Goal: Task Accomplishment & Management: Use online tool/utility

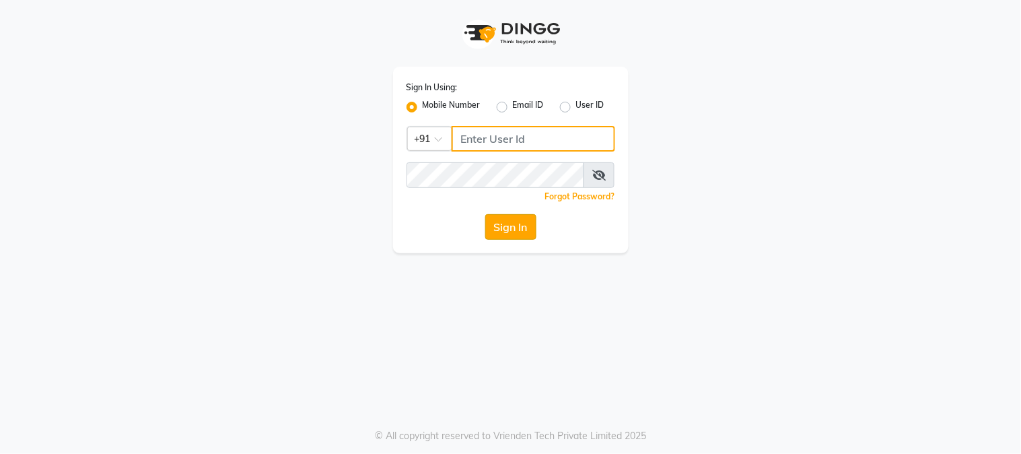
type input "9145515199"
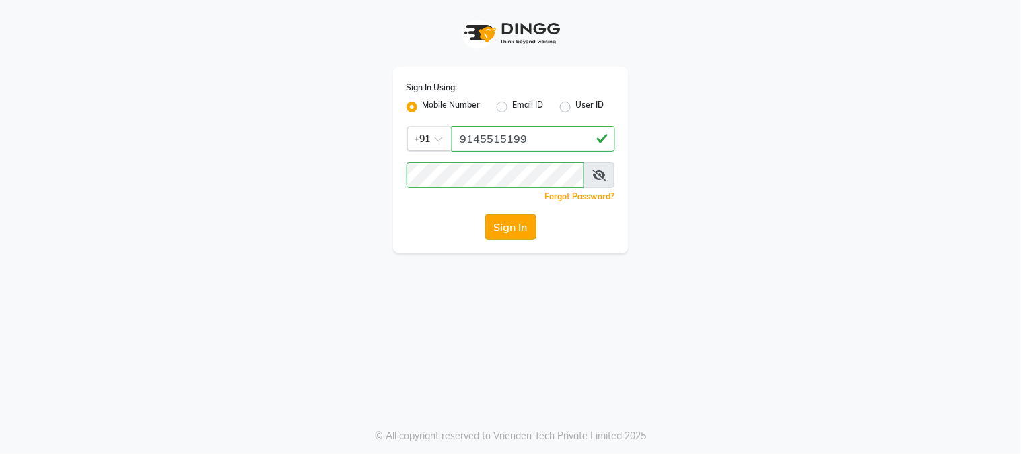
click at [505, 221] on button "Sign In" at bounding box center [510, 227] width 51 height 26
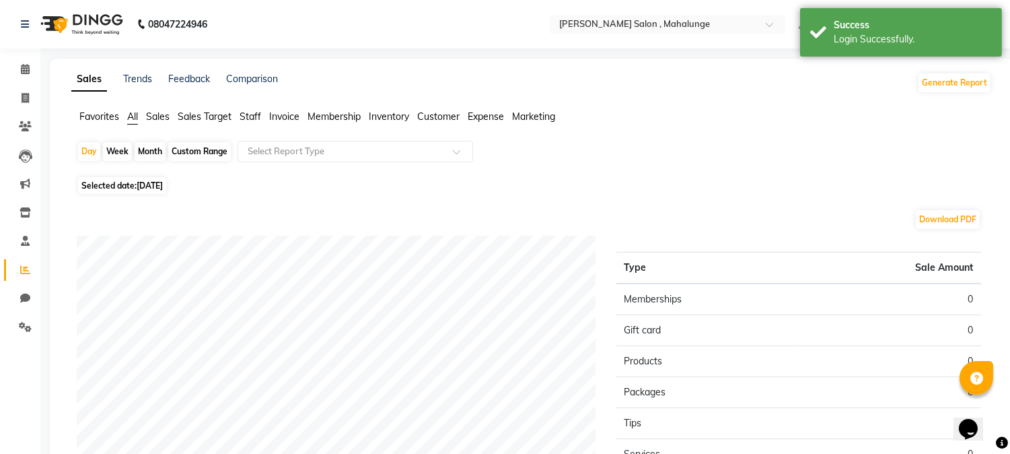
click at [143, 150] on div "Month" at bounding box center [150, 151] width 31 height 19
select select "9"
select select "2025"
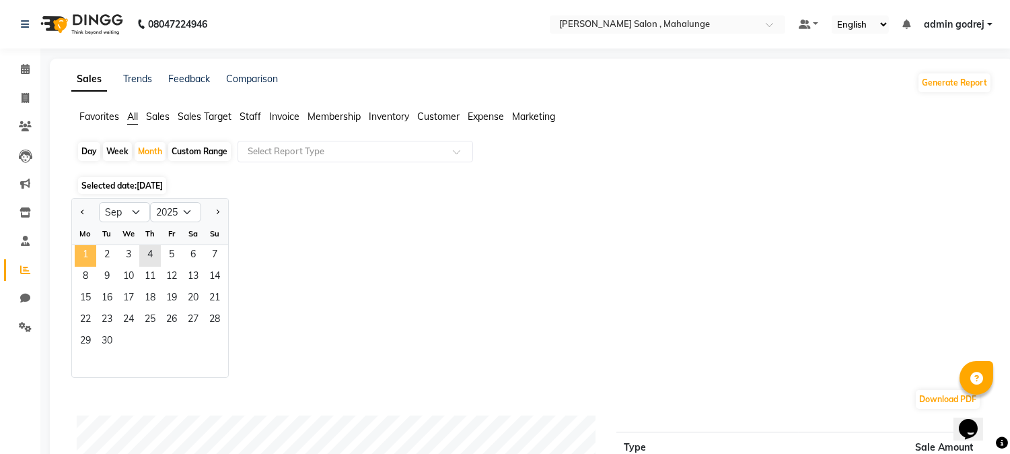
click at [77, 258] on span "1" at bounding box center [86, 256] width 22 height 22
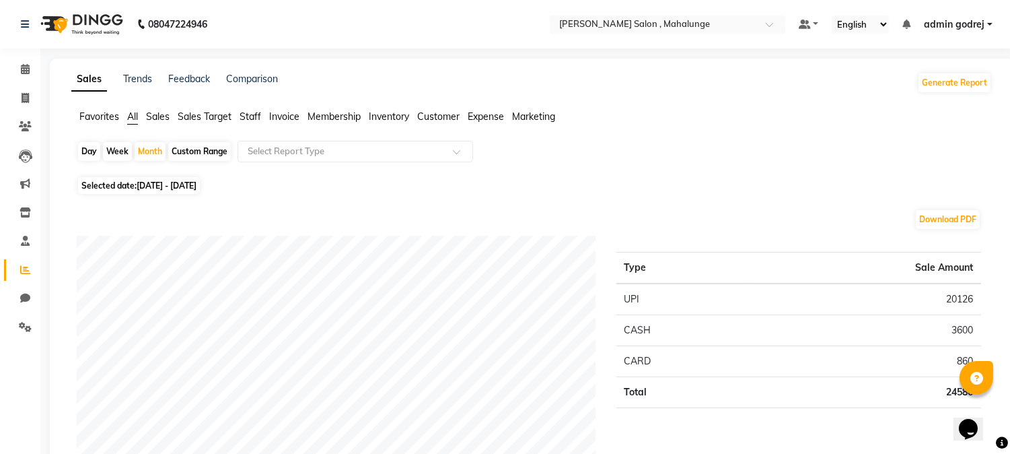
click at [179, 149] on div "Custom Range" at bounding box center [199, 151] width 63 height 19
select select "9"
select select "2025"
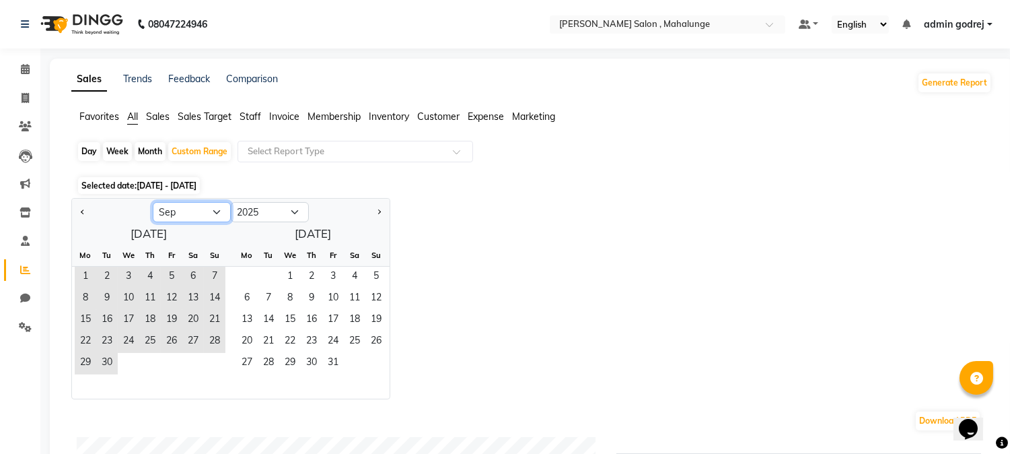
click at [182, 216] on select "Jan Feb Mar Apr May Jun [DATE] Aug Sep Oct Nov Dec" at bounding box center [192, 212] width 78 height 20
click at [153, 202] on select "Jan Feb Mar Apr May Jun [DATE] Aug Sep Oct Nov Dec" at bounding box center [192, 212] width 78 height 20
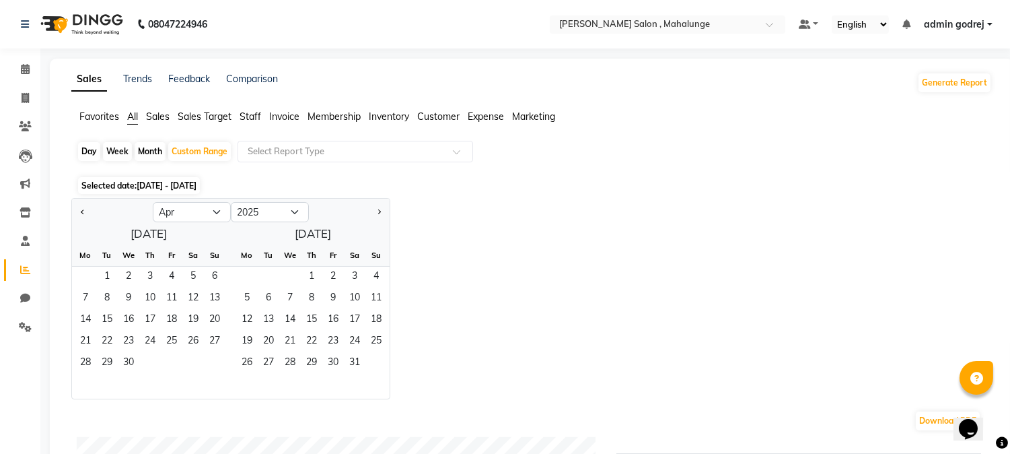
click at [318, 227] on div "[DATE] Mo Tu We Th Fr Sa Su 1 2 3 4 5 6 7 8 9 10 11 12 13 14 15 16 17 18 19 20 …" at bounding box center [231, 311] width 318 height 176
click at [306, 238] on div "[DATE] Mo Tu We Th Fr Sa Su 1 2 3 4 5 6 7 8 9 10 11 12 13 14 15 16 17 18 19 20 …" at bounding box center [231, 311] width 318 height 176
click at [300, 211] on select "2015 2016 2017 2018 2019 2020 2021 2022 2023 2024 2025 2026 2027 2028 2029 2030…" at bounding box center [270, 212] width 78 height 20
click at [342, 219] on div at bounding box center [349, 212] width 81 height 22
click at [314, 231] on div "[DATE] Mo Tu We Th Fr Sa Su 1 2 3 4 5 6 7 8 9 10 11 12 13 14 15 16 17 18 19 20 …" at bounding box center [231, 311] width 318 height 176
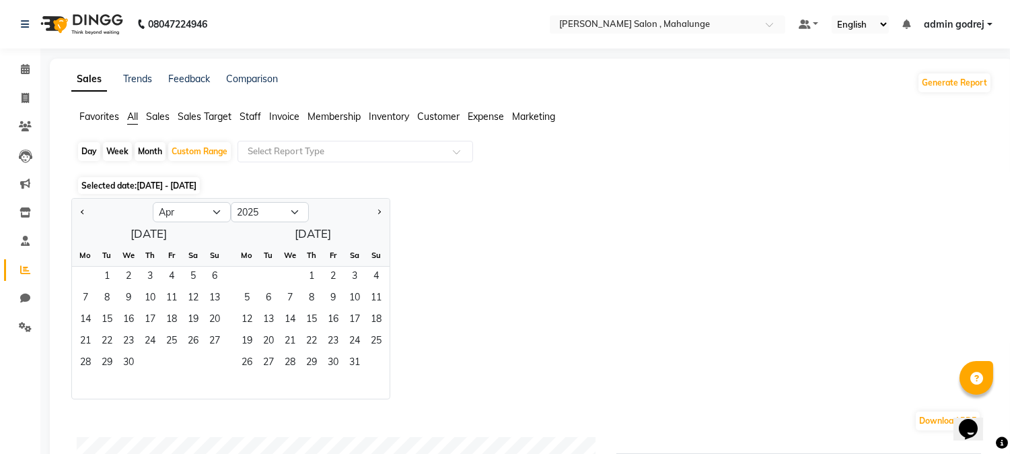
click at [314, 231] on div "[DATE] Mo Tu We Th Fr Sa Su 1 2 3 4 5 6 7 8 9 10 11 12 13 14 15 16 17 18 19 20 …" at bounding box center [231, 311] width 318 height 176
click at [298, 236] on div "[DATE] Mo Tu We Th Fr Sa Su 1 2 3 4 5 6 7 8 9 10 11 12 13 14 15 16 17 18 19 20 …" at bounding box center [231, 311] width 318 height 176
click at [378, 211] on span "Next month" at bounding box center [378, 211] width 5 height 5
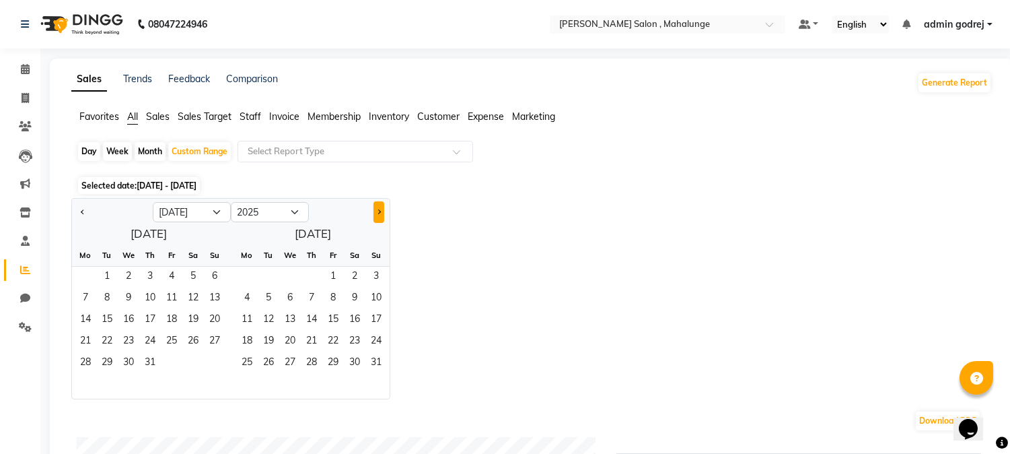
click at [378, 211] on span "Next month" at bounding box center [378, 211] width 5 height 5
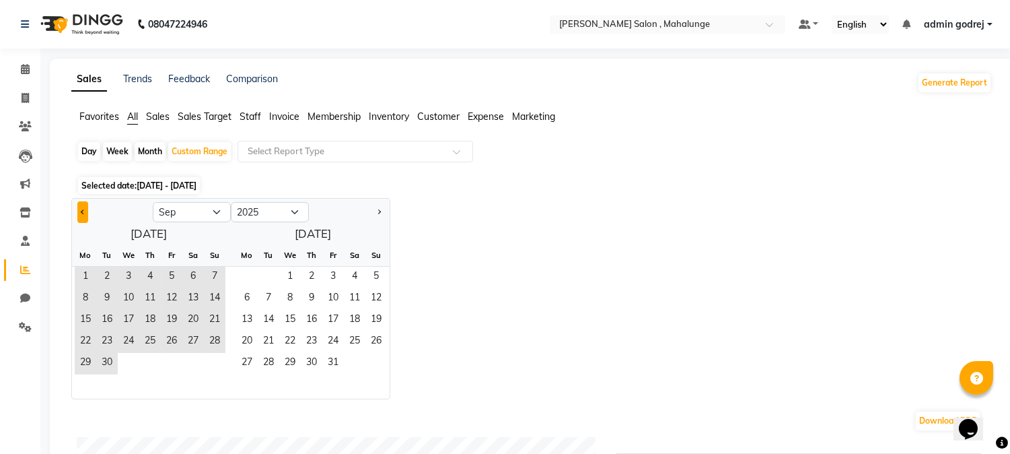
click at [77, 210] on button "Previous month" at bounding box center [82, 212] width 11 height 22
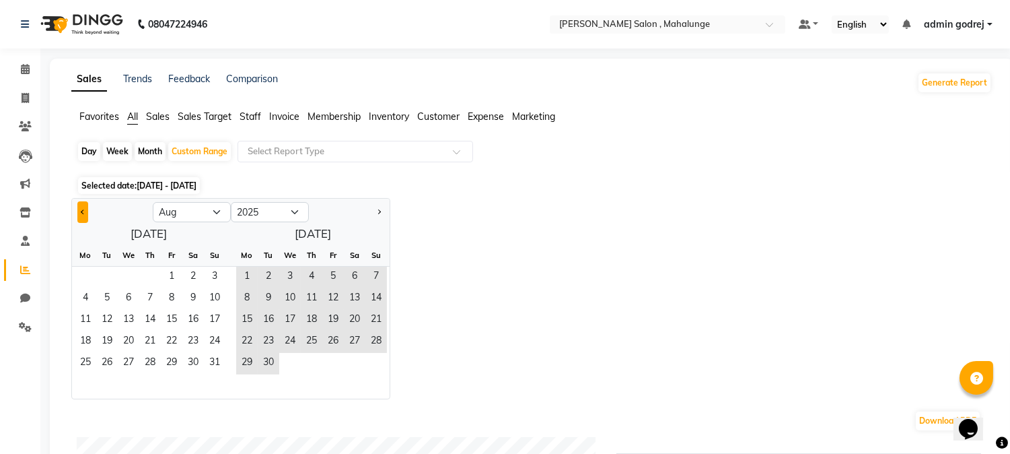
click at [79, 209] on button "Previous month" at bounding box center [82, 212] width 11 height 22
select select "7"
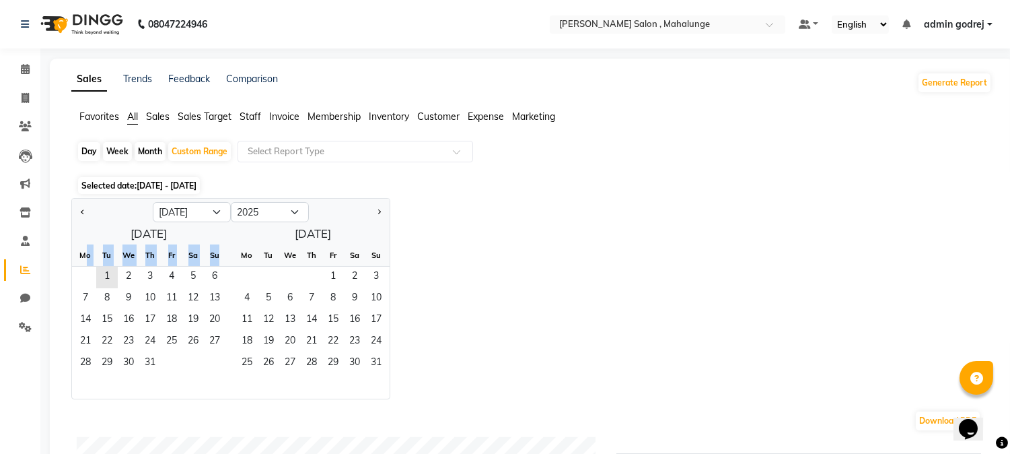
drag, startPoint x: 101, startPoint y: 273, endPoint x: 82, endPoint y: 256, distance: 25.3
click at [82, 256] on ngb-datepicker-month "Mo Tu We Th Fr Sa Su 1 2 3 4 5 6 7 8 9 10 11 12 13 14 15 16 17 18 19 20 21 22 2…" at bounding box center [148, 321] width 153 height 154
click at [108, 274] on span "1" at bounding box center [107, 277] width 22 height 22
drag, startPoint x: 108, startPoint y: 274, endPoint x: 373, endPoint y: 365, distance: 281.1
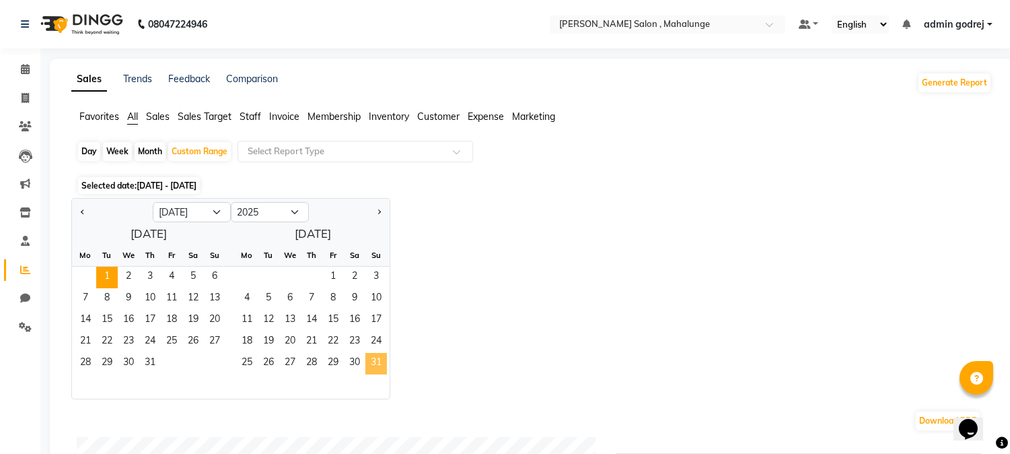
click at [373, 365] on div "[DATE] Mo Tu We Th Fr Sa Su 1 2 3 4 5 6 7 8 9 10 11 12 13 14 15 16 17 18 19 20 …" at bounding box center [231, 311] width 318 height 176
click at [375, 363] on span "31" at bounding box center [376, 364] width 22 height 22
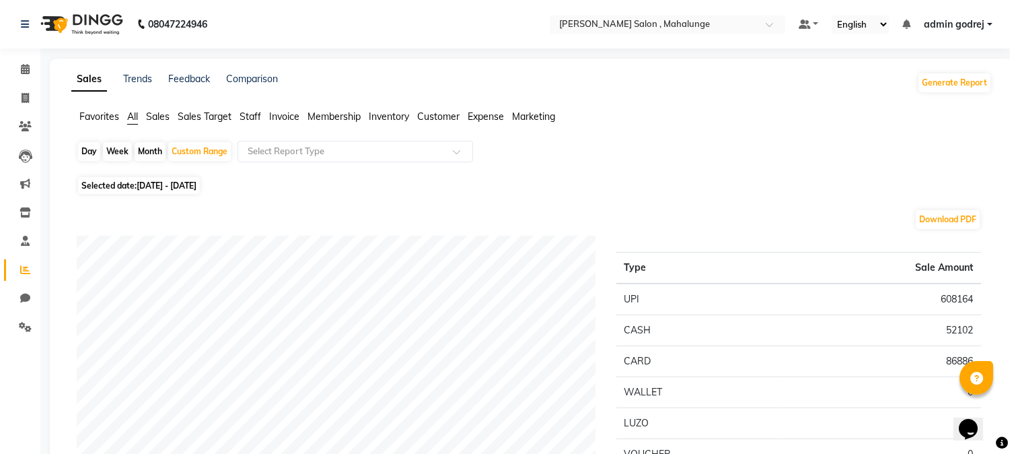
click at [160, 122] on li "Sales" at bounding box center [158, 117] width 24 height 14
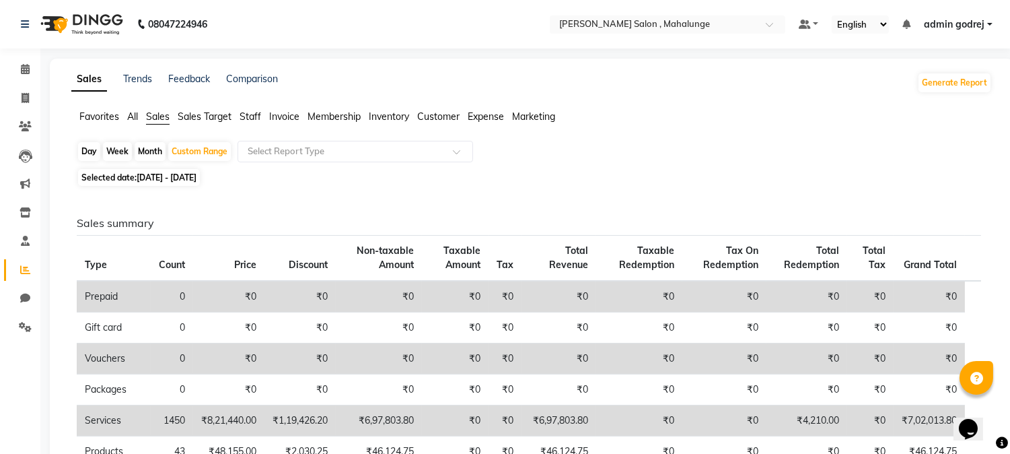
click at [211, 118] on span "Sales Target" at bounding box center [205, 116] width 54 height 12
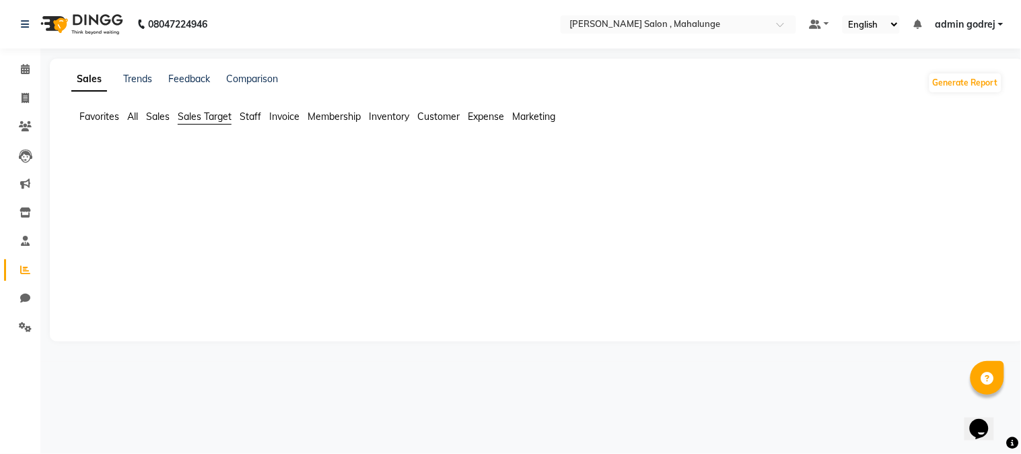
click at [246, 118] on span "Staff" at bounding box center [251, 116] width 22 height 12
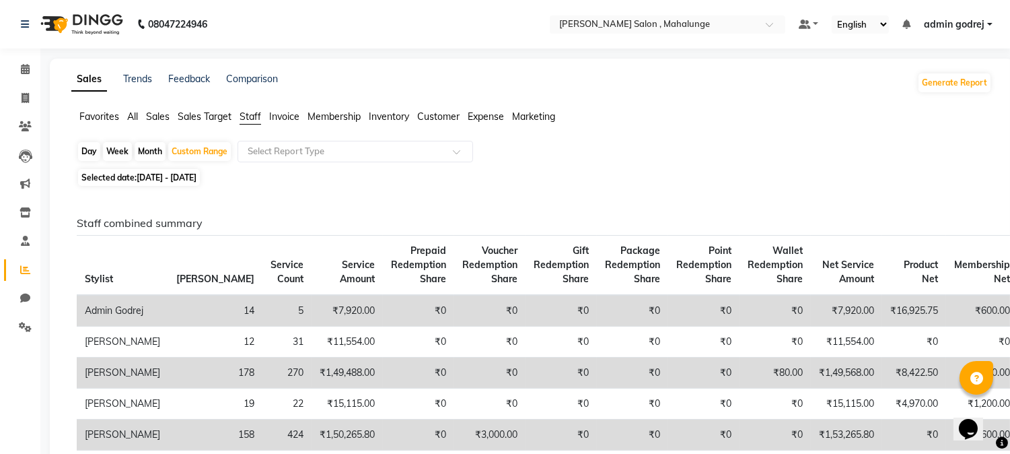
click at [246, 118] on span "Staff" at bounding box center [251, 116] width 22 height 12
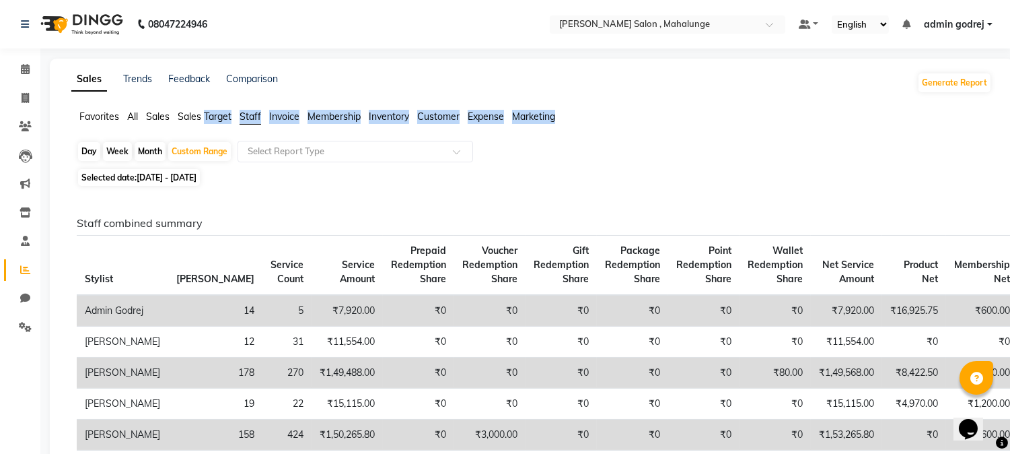
click at [246, 118] on span "Staff" at bounding box center [251, 116] width 22 height 12
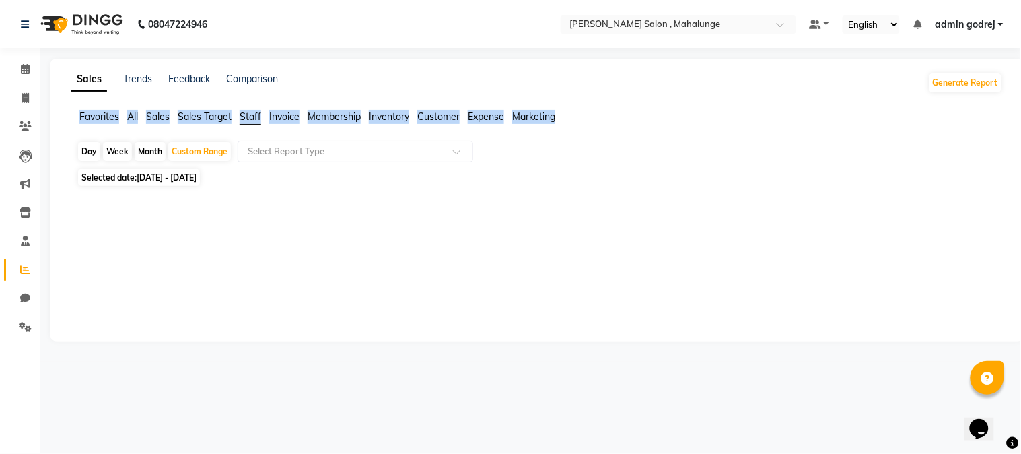
click at [246, 118] on span "Staff" at bounding box center [251, 116] width 22 height 12
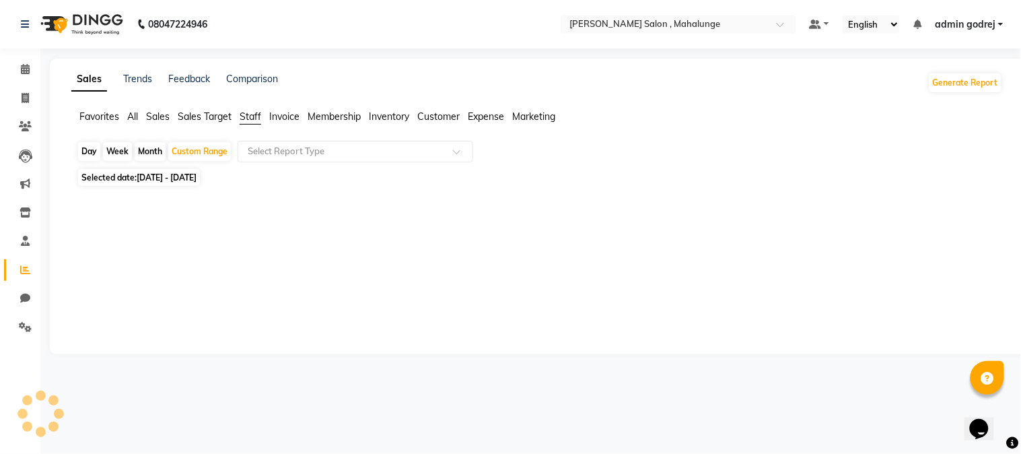
click at [86, 153] on div "Day" at bounding box center [89, 151] width 22 height 19
select select "7"
select select "2025"
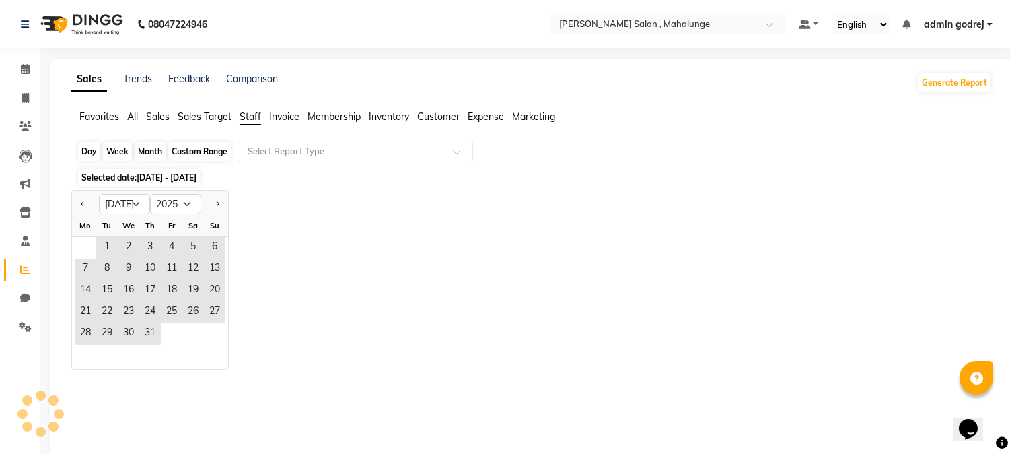
click at [85, 153] on div "Day" at bounding box center [89, 151] width 22 height 19
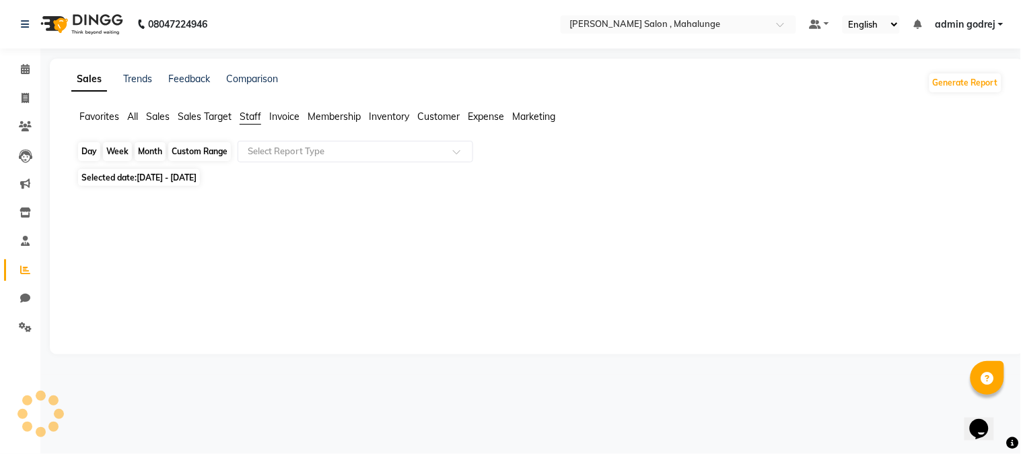
click at [85, 153] on div "Day" at bounding box center [89, 151] width 22 height 19
select select "7"
select select "2025"
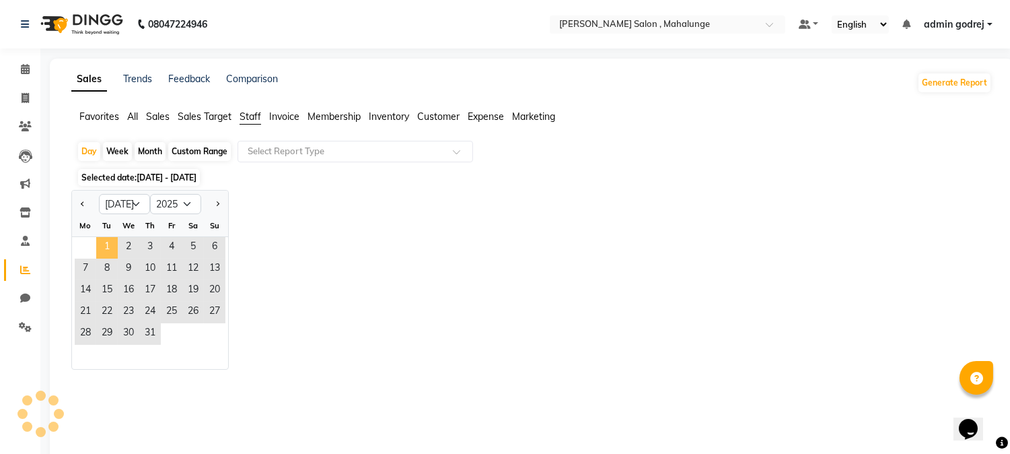
click at [106, 242] on span "1" at bounding box center [107, 248] width 22 height 22
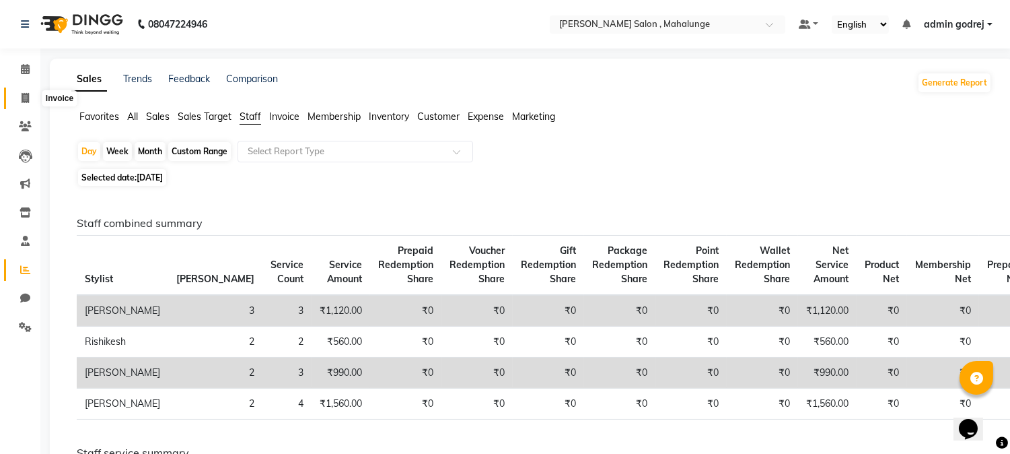
click at [22, 98] on icon at bounding box center [25, 98] width 7 height 10
select select "7250"
select select "service"
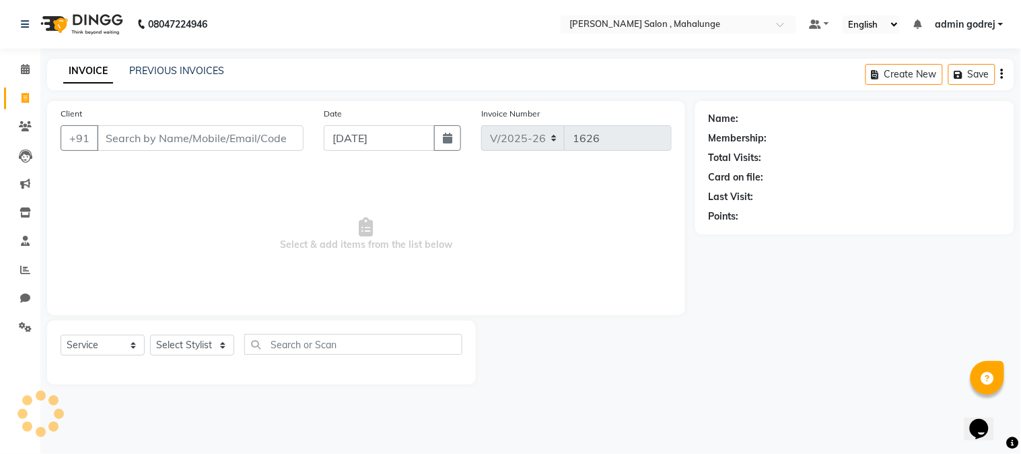
click at [22, 98] on icon at bounding box center [25, 98] width 7 height 10
select select "7250"
select select "service"
